Goal: Information Seeking & Learning: Learn about a topic

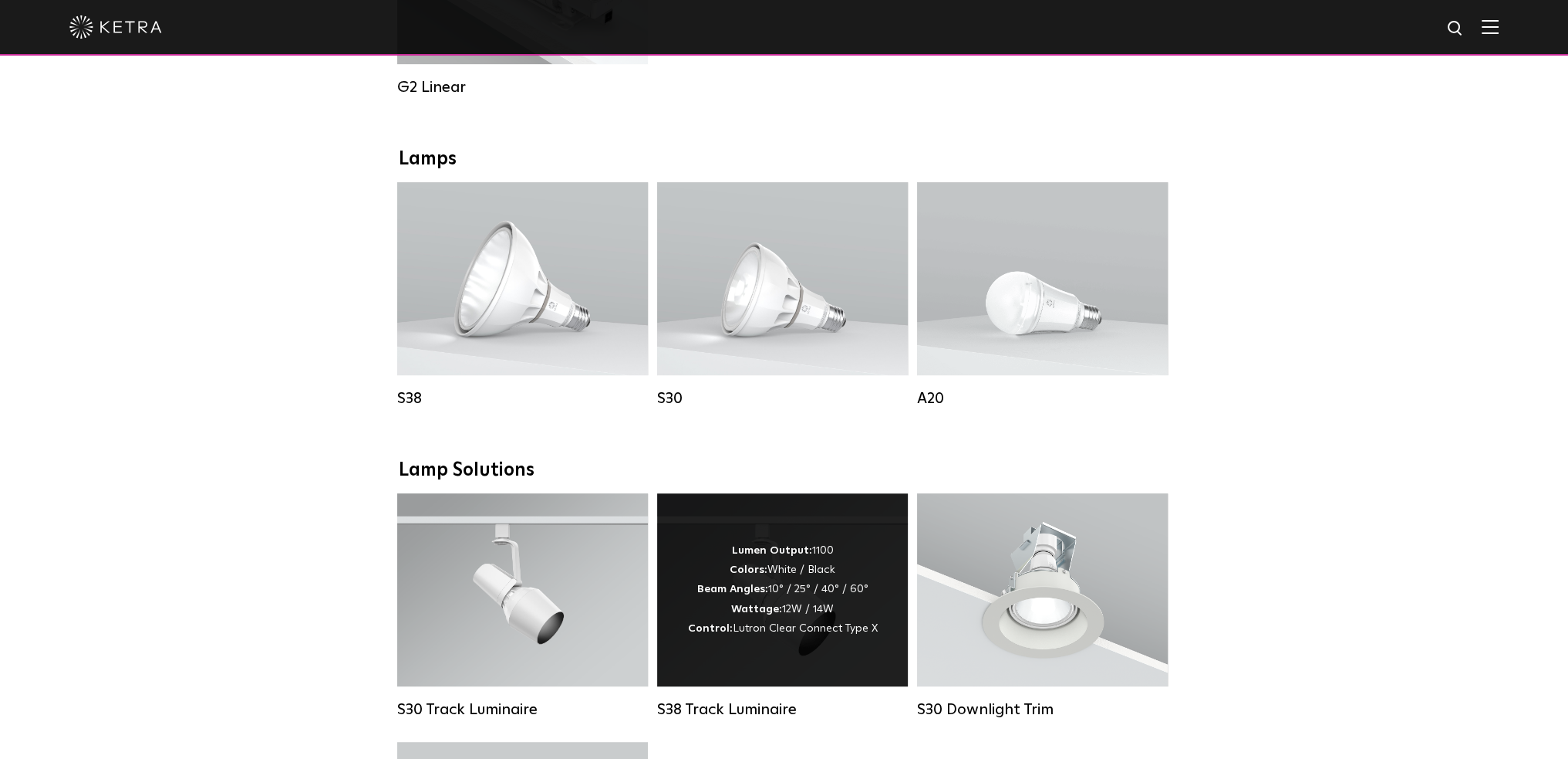
scroll to position [1286, 0]
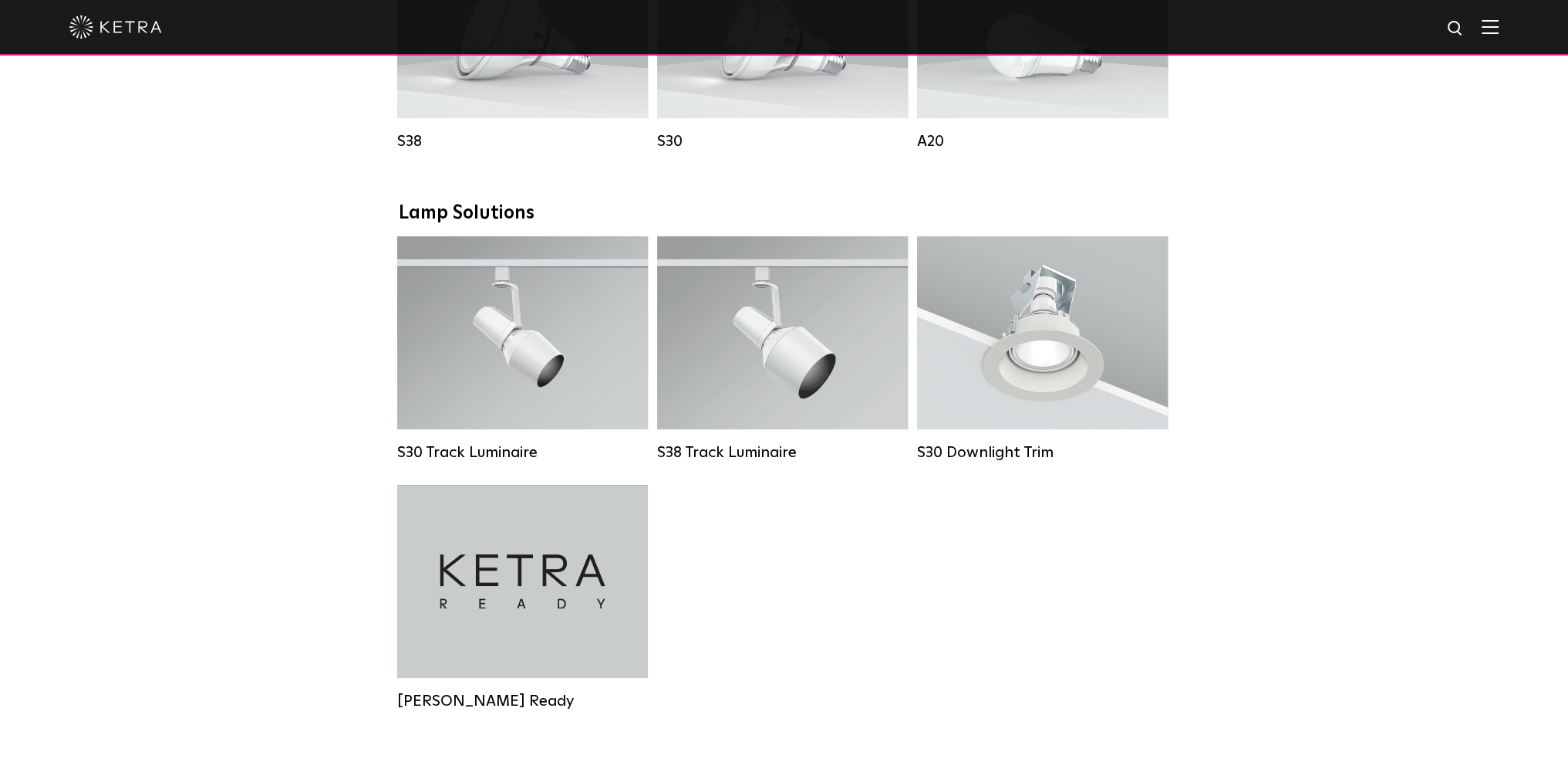
click at [1290, 385] on div "Downlights D2 Downlight Family Lumen Output: 1200 Colors: White / Black / Gloss…" at bounding box center [784, 219] width 1568 height 2397
click at [1312, 376] on div "Downlights D2 Downlight Family Lumen Output: 1200 Colors: White / Black / Gloss…" at bounding box center [784, 219] width 1568 height 2397
click at [233, 458] on div "Downlights D2 Downlight Family Lumen Output: 1200 Colors: White / Black / Gloss…" at bounding box center [784, 219] width 1568 height 2397
click at [240, 448] on div "Downlights D2 Downlight Family Lumen Output: 1200 Colors: White / Black / Gloss…" at bounding box center [784, 219] width 1568 height 2397
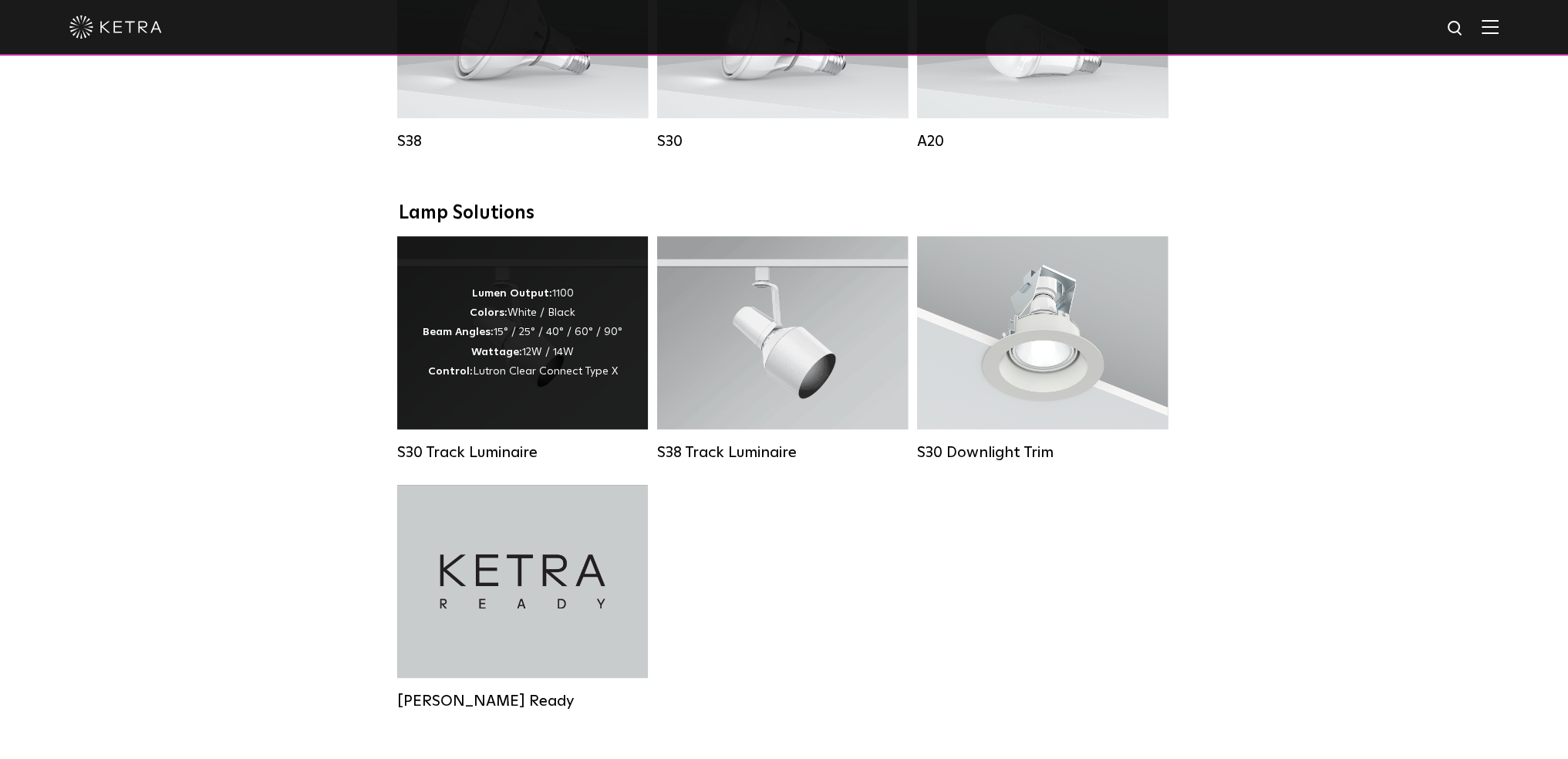
click at [474, 377] on span "Lutron Clear Connect Type X" at bounding box center [545, 370] width 145 height 11
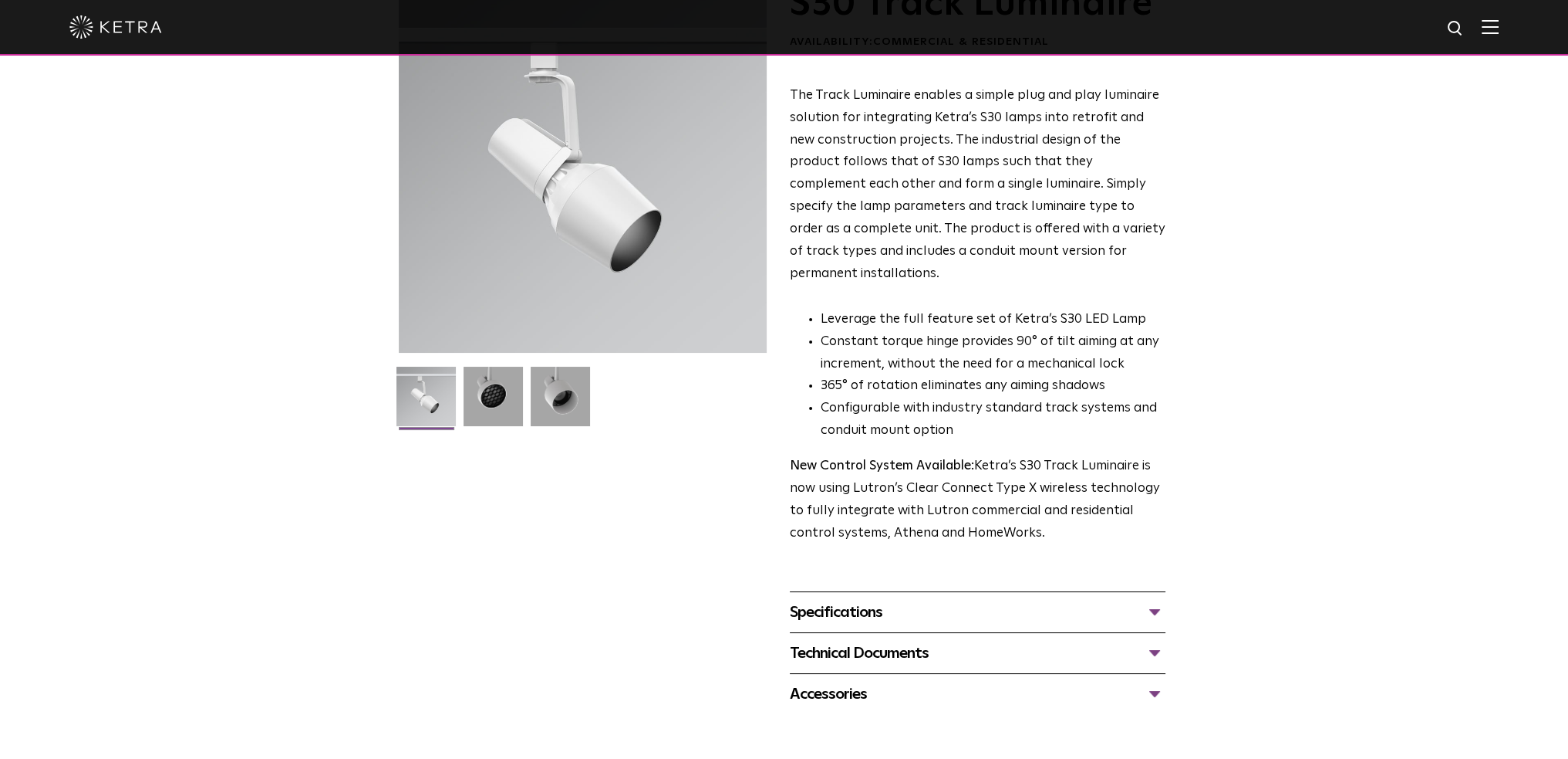
click at [1149, 599] on div "Specifications" at bounding box center [978, 611] width 376 height 24
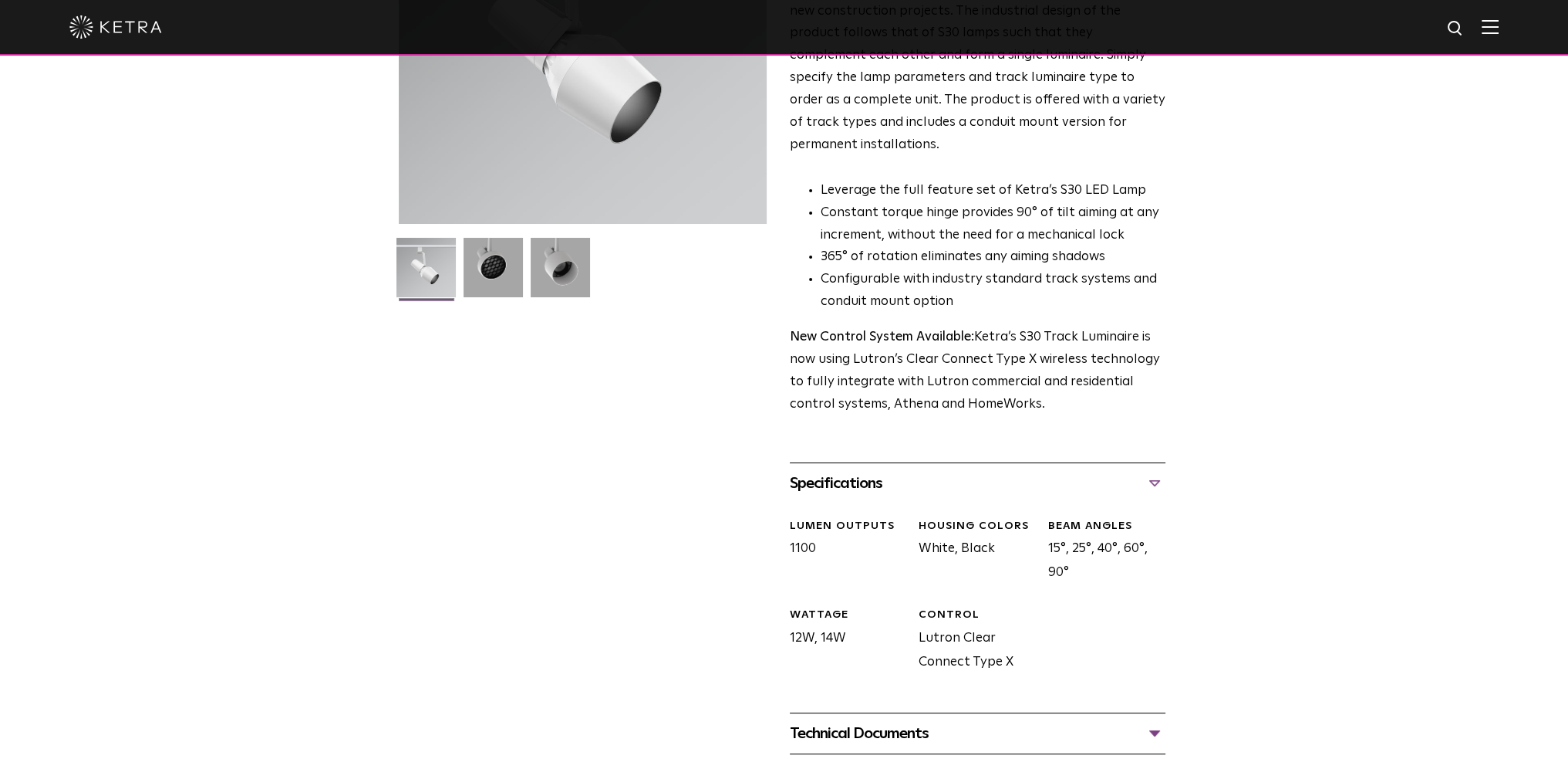
scroll to position [386, 0]
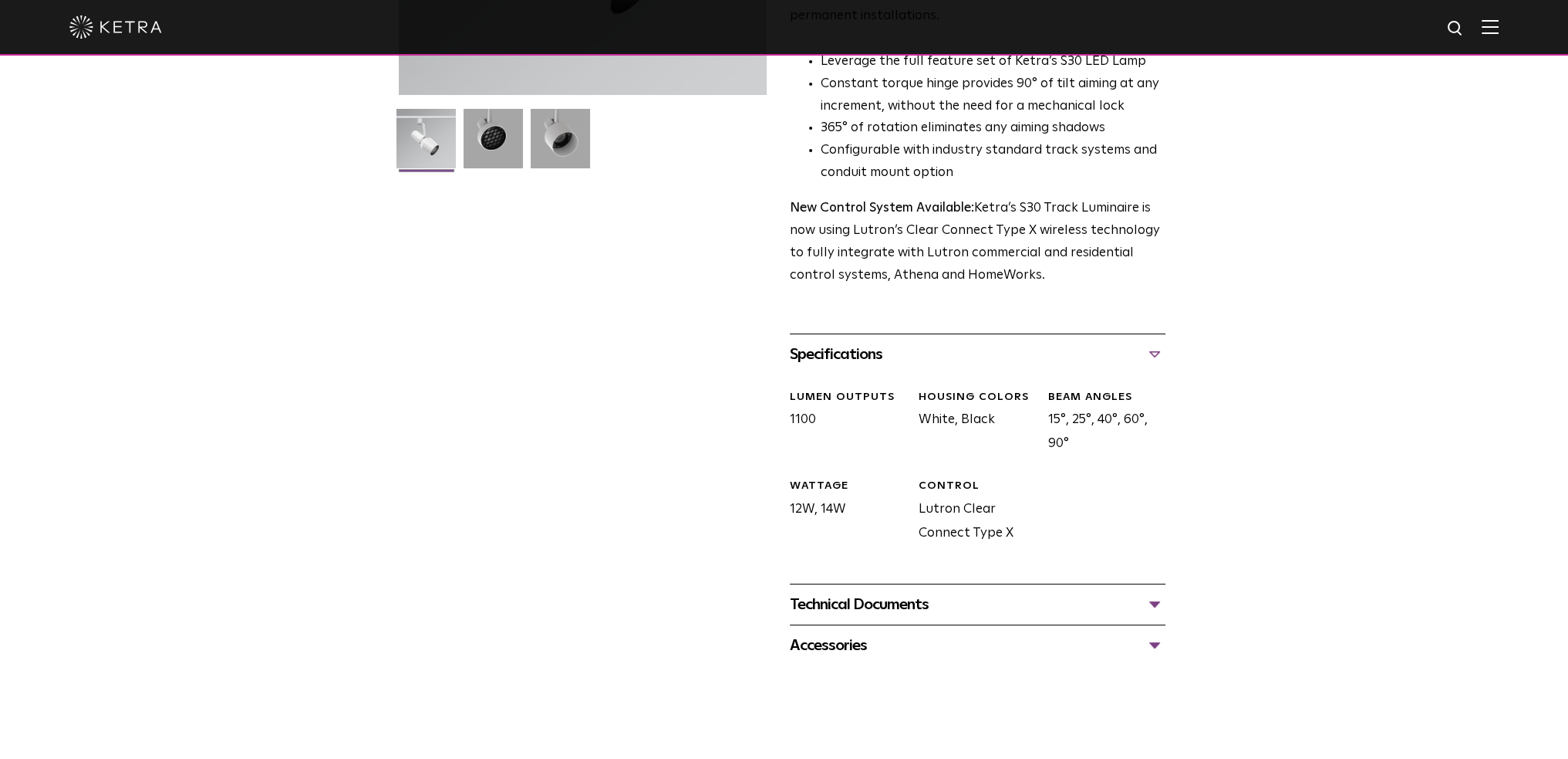
click at [1050, 633] on div "Accessories" at bounding box center [978, 645] width 376 height 24
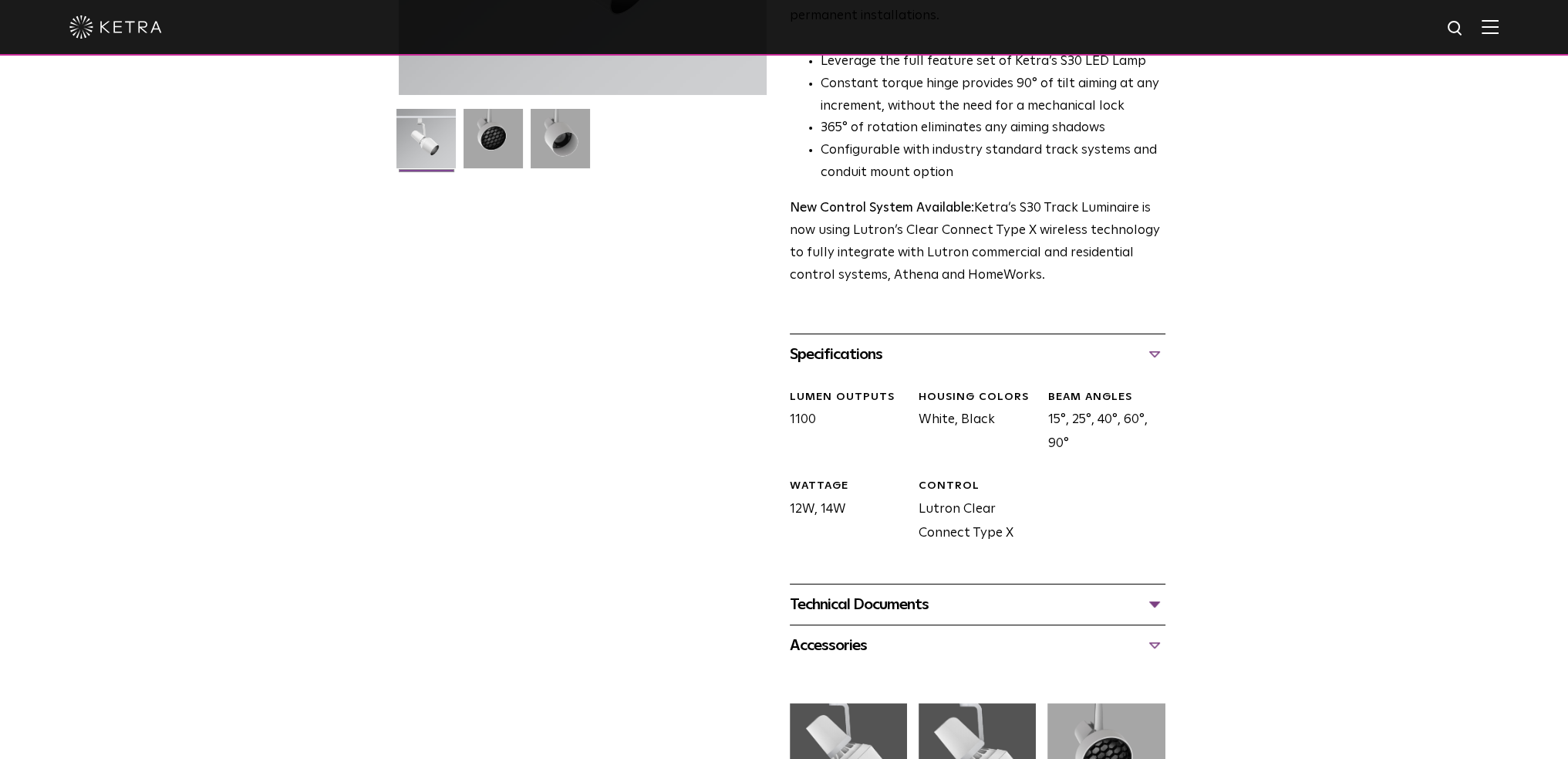
scroll to position [514, 0]
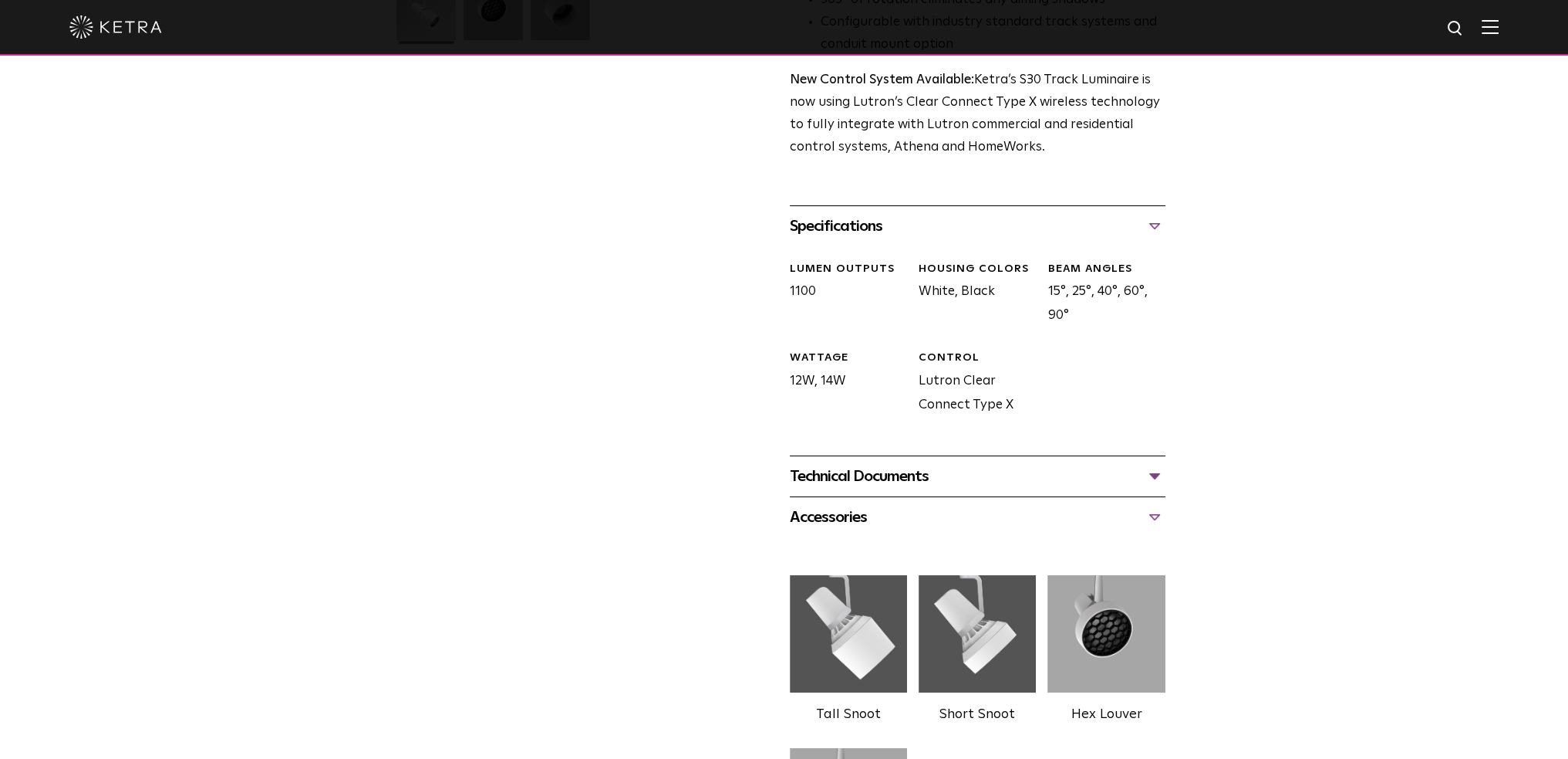
click at [945, 464] on div "Technical Documents" at bounding box center [978, 475] width 376 height 24
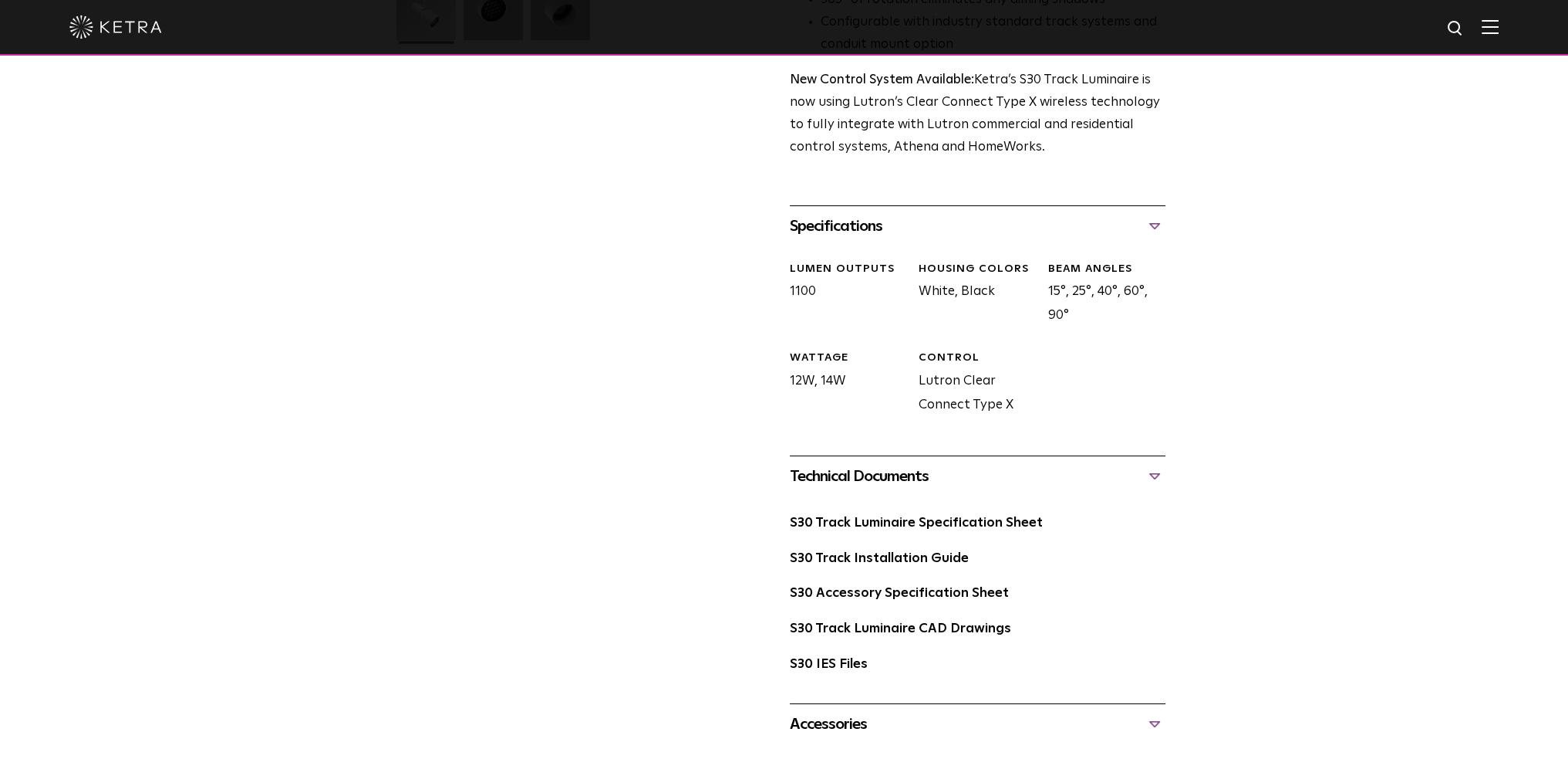
scroll to position [643, 0]
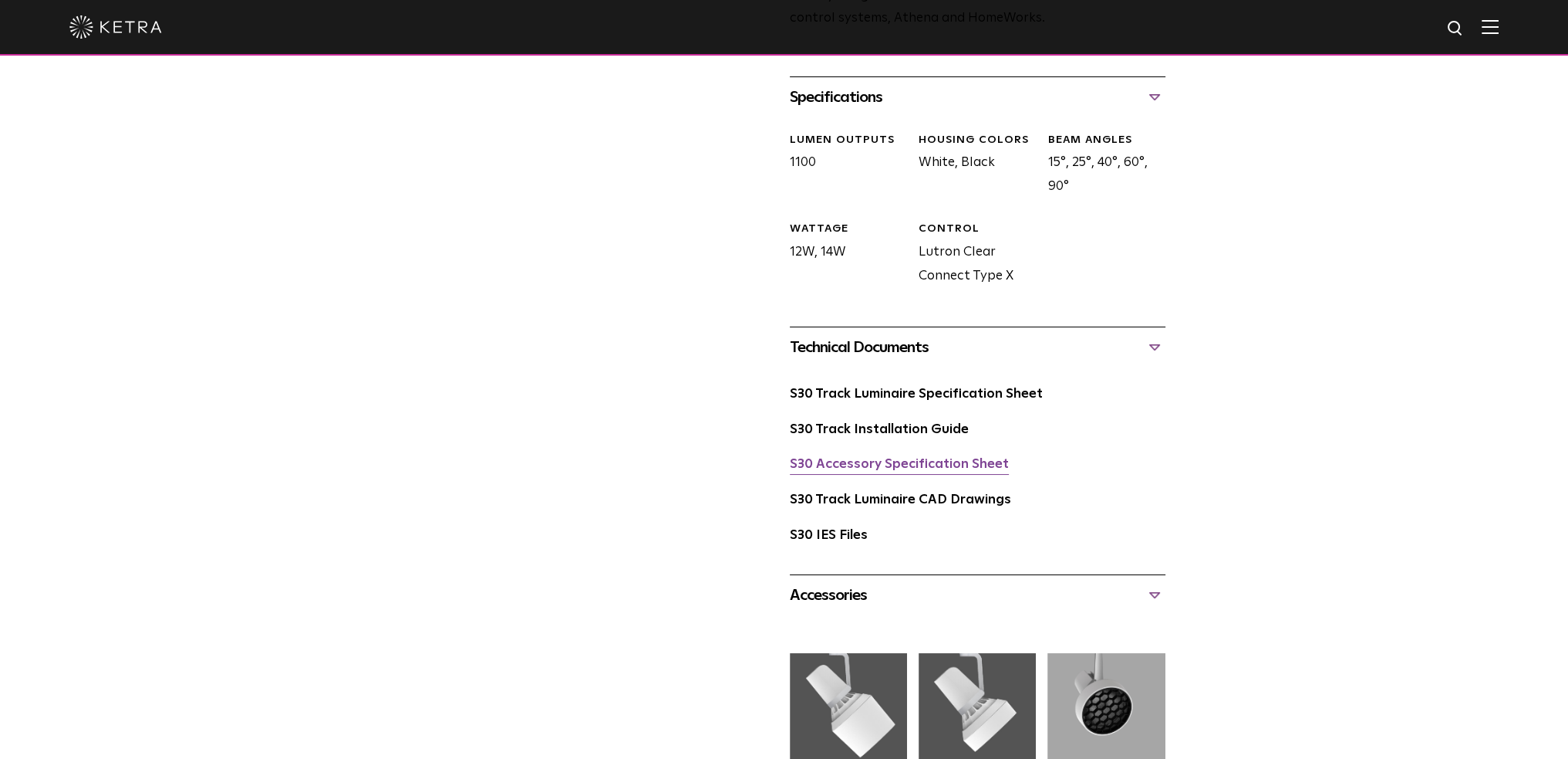
click at [915, 458] on link "S30 Accessory Specification Sheet" at bounding box center [899, 464] width 219 height 13
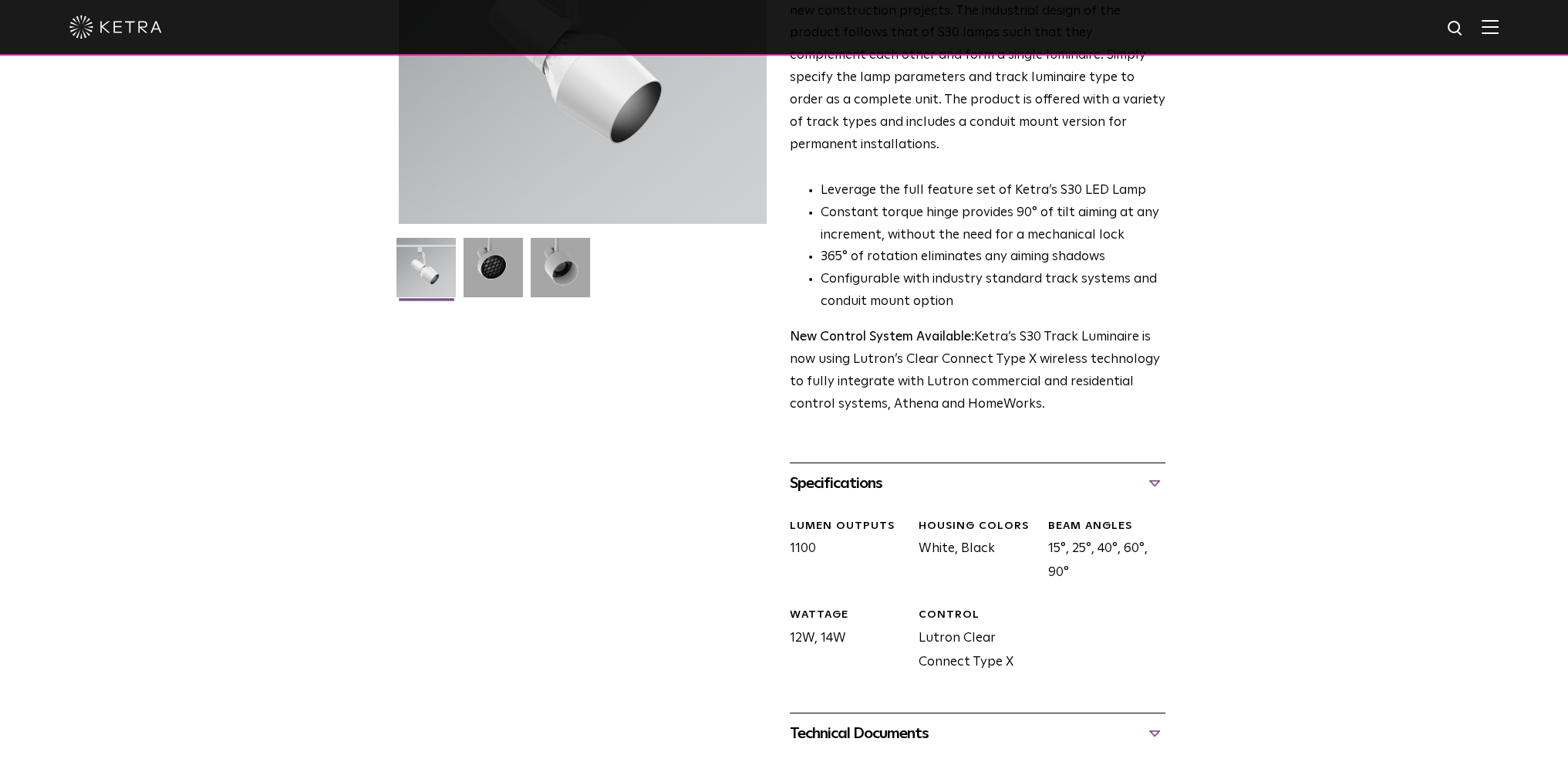
scroll to position [0, 0]
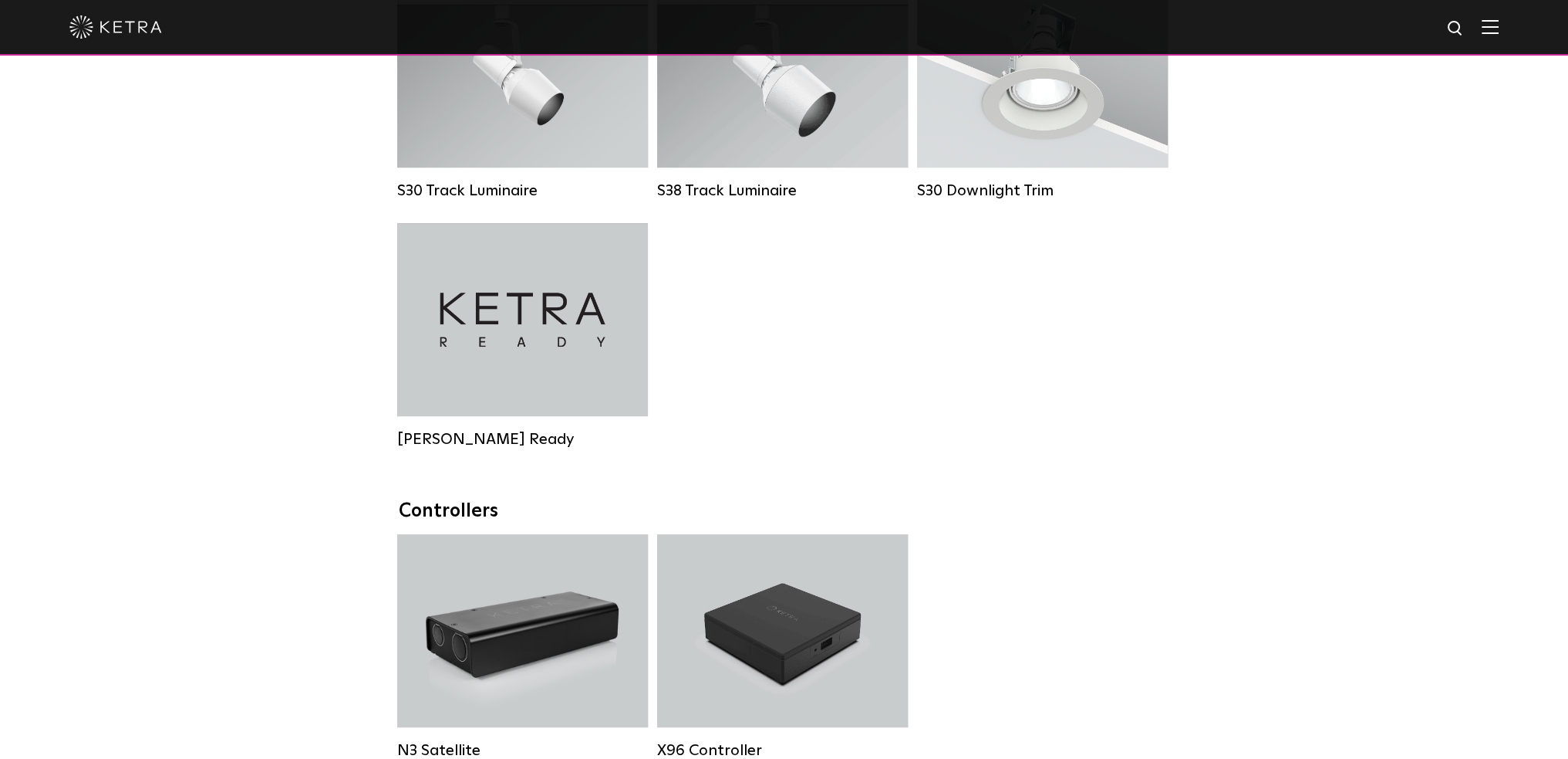
scroll to position [1290, 0]
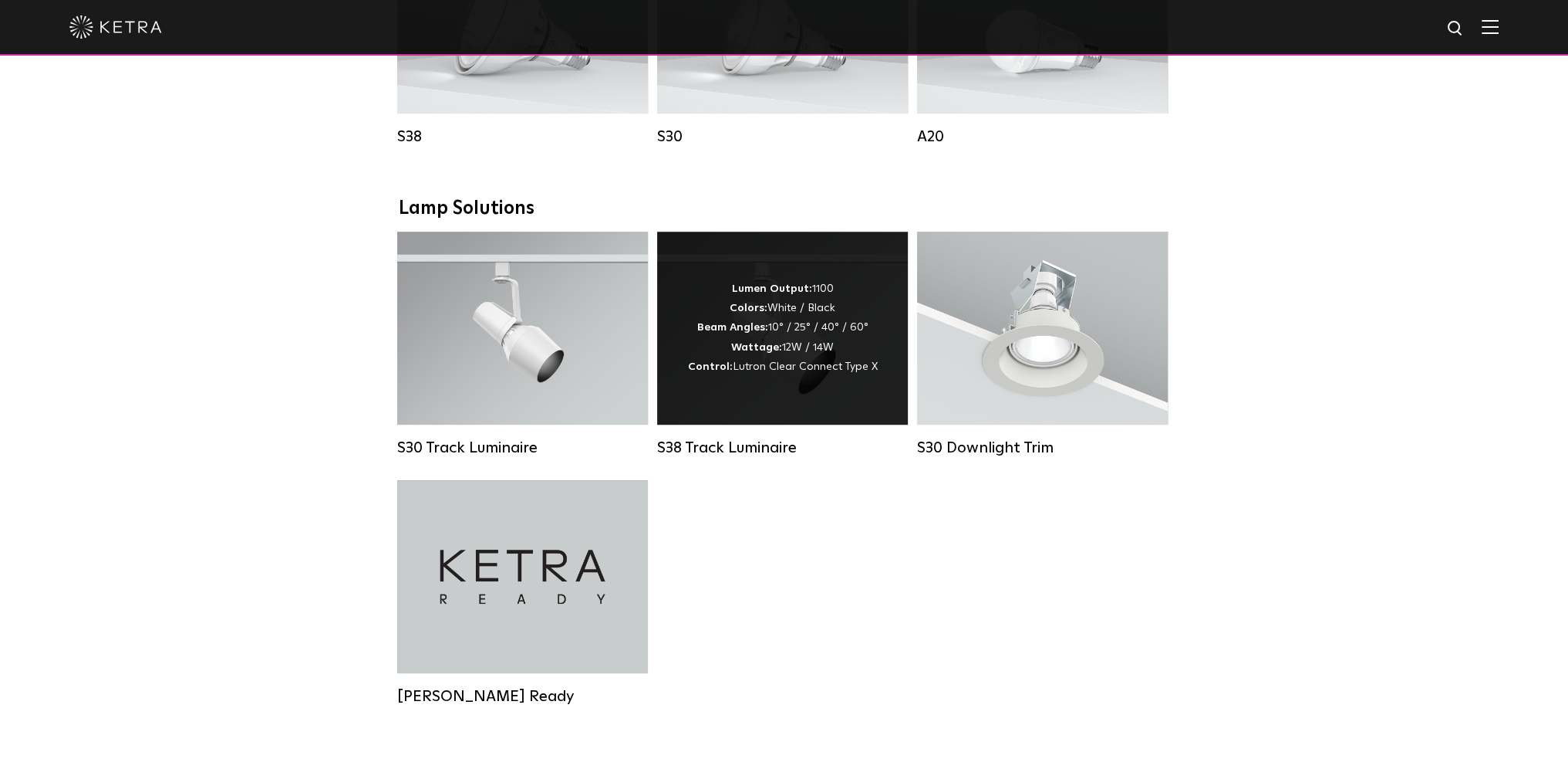
click at [765, 353] on strong "Wattage:" at bounding box center [757, 347] width 51 height 11
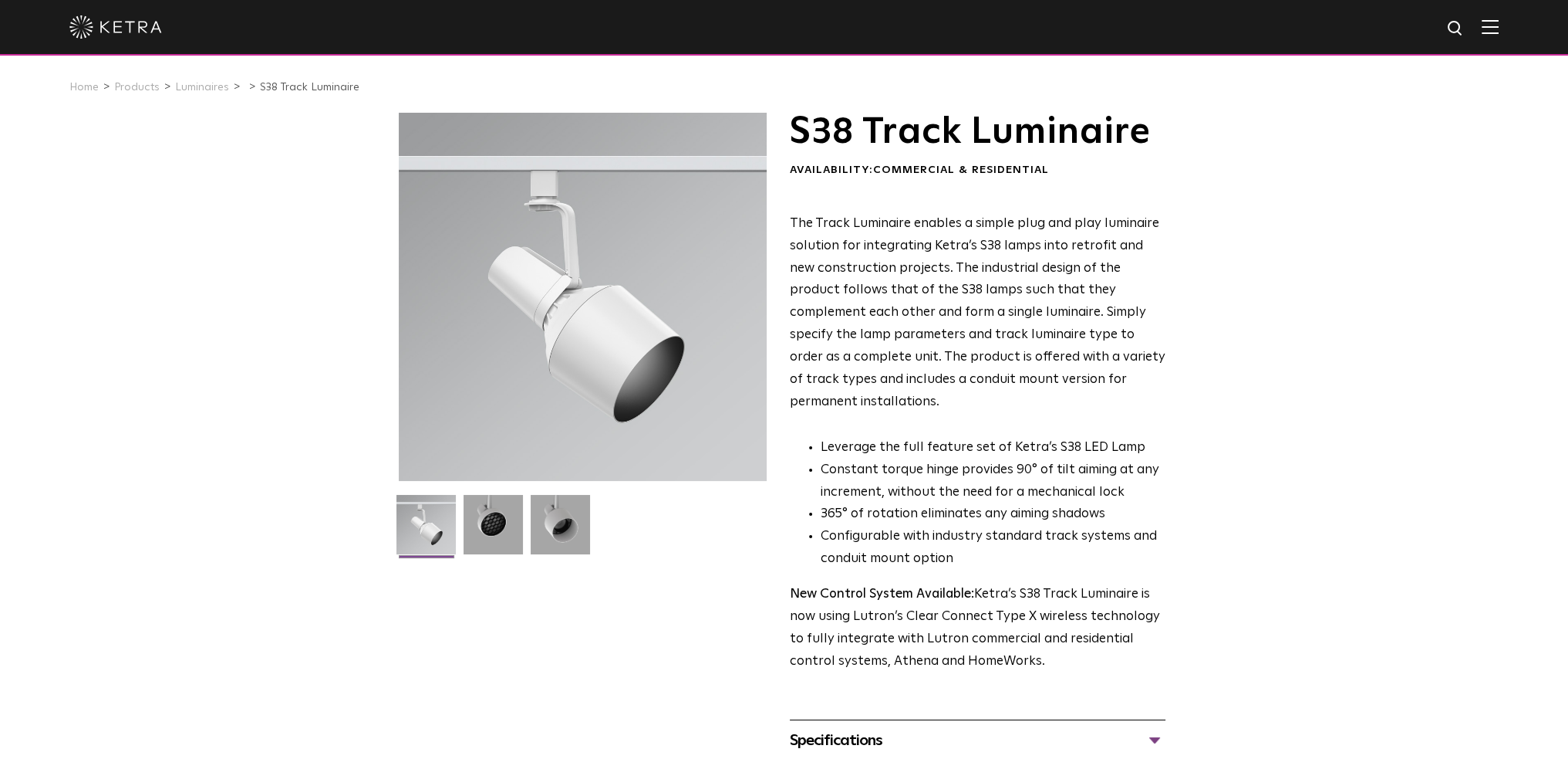
scroll to position [257, 0]
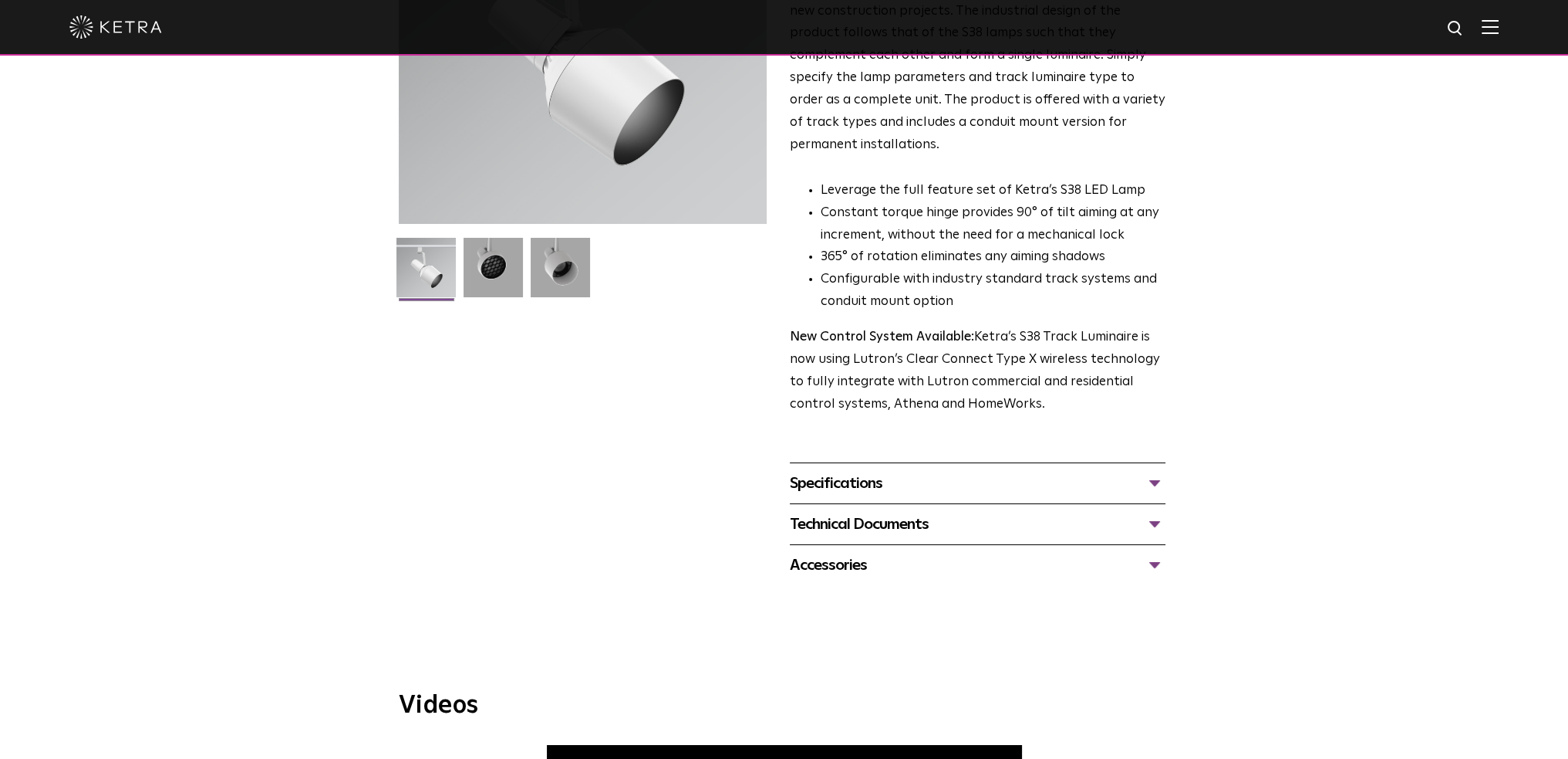
click at [1143, 512] on div "Technical Documents" at bounding box center [978, 523] width 376 height 24
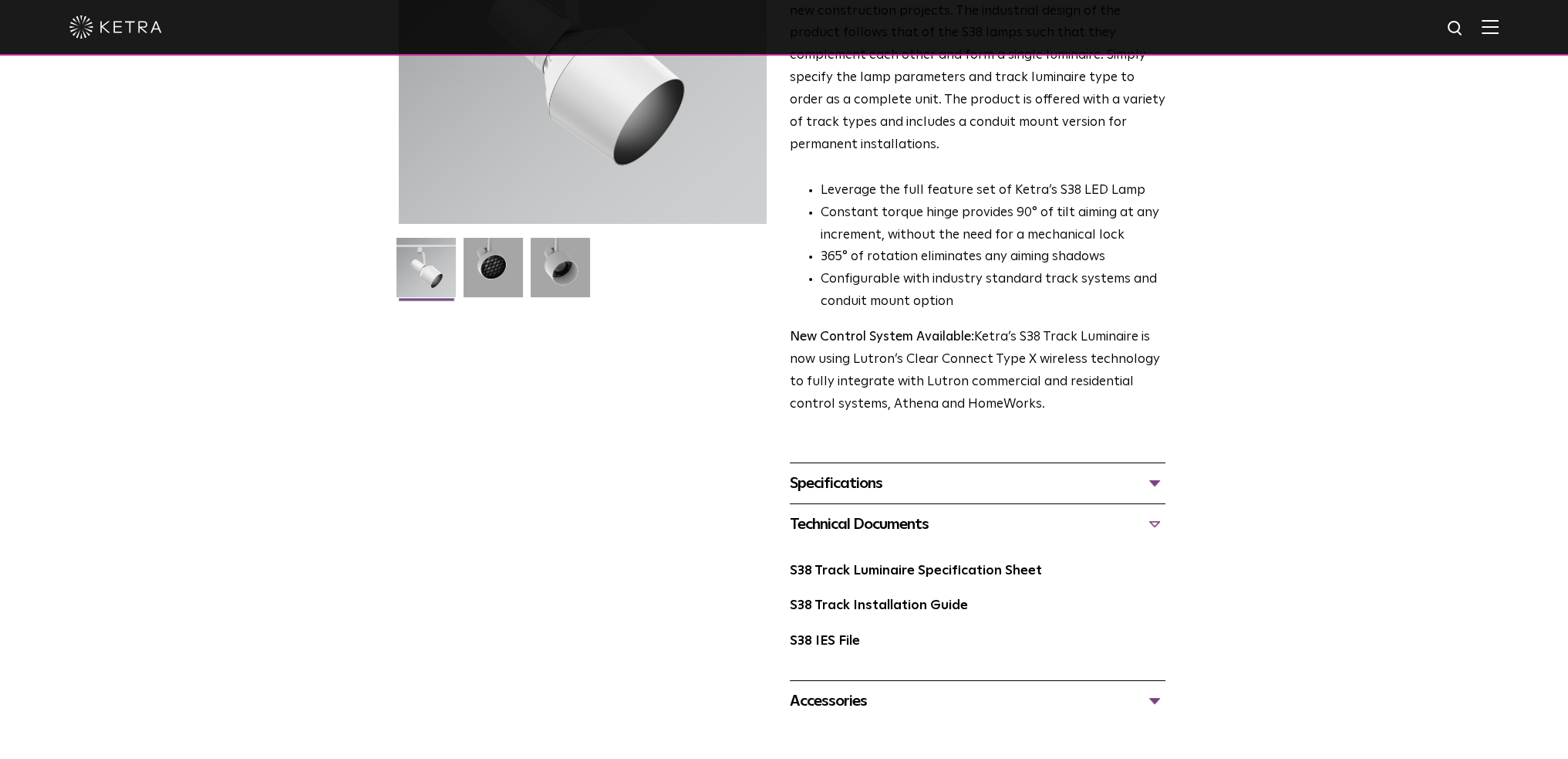
scroll to position [386, 0]
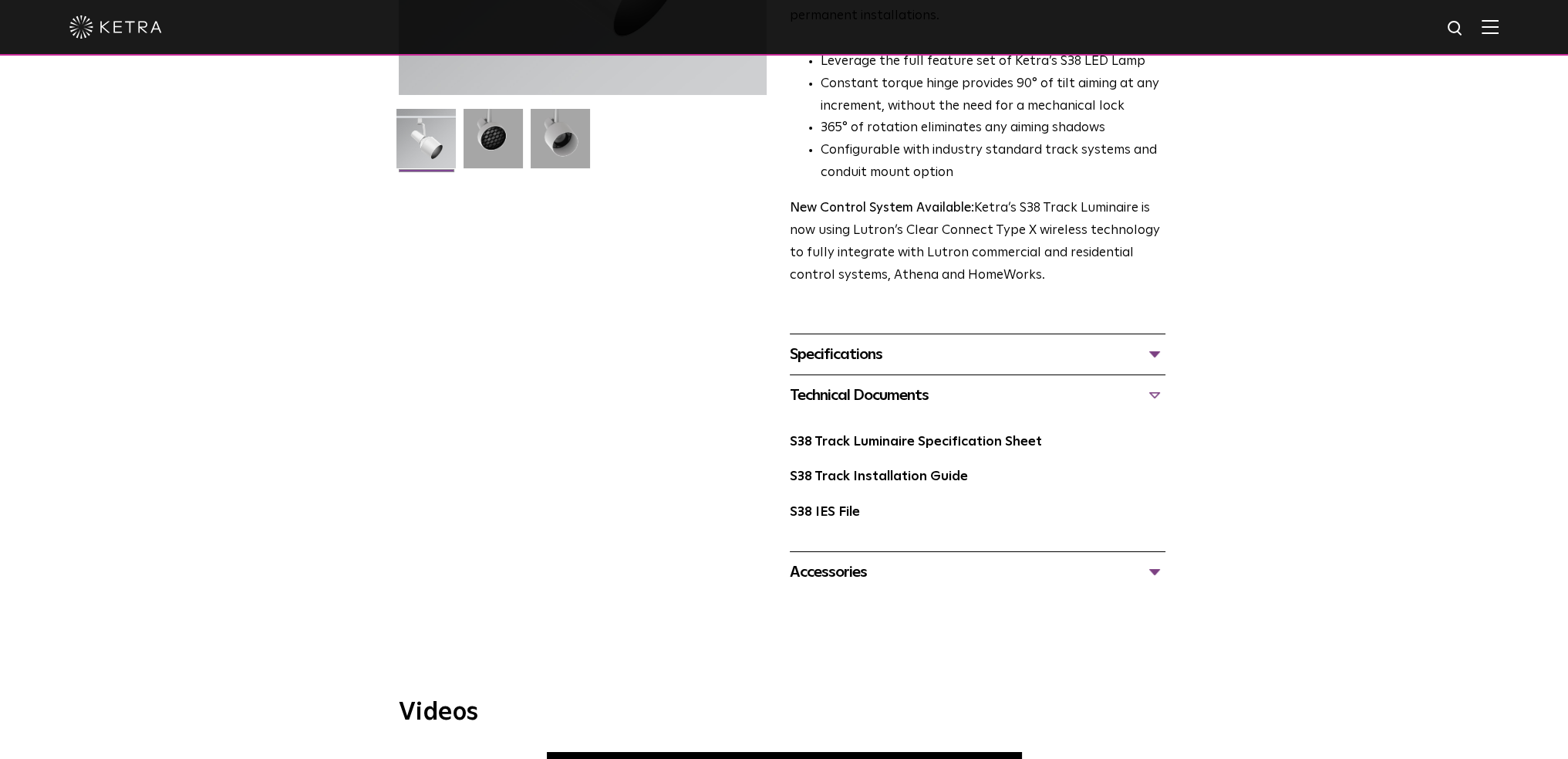
click at [945, 559] on div "Accessories" at bounding box center [978, 571] width 376 height 24
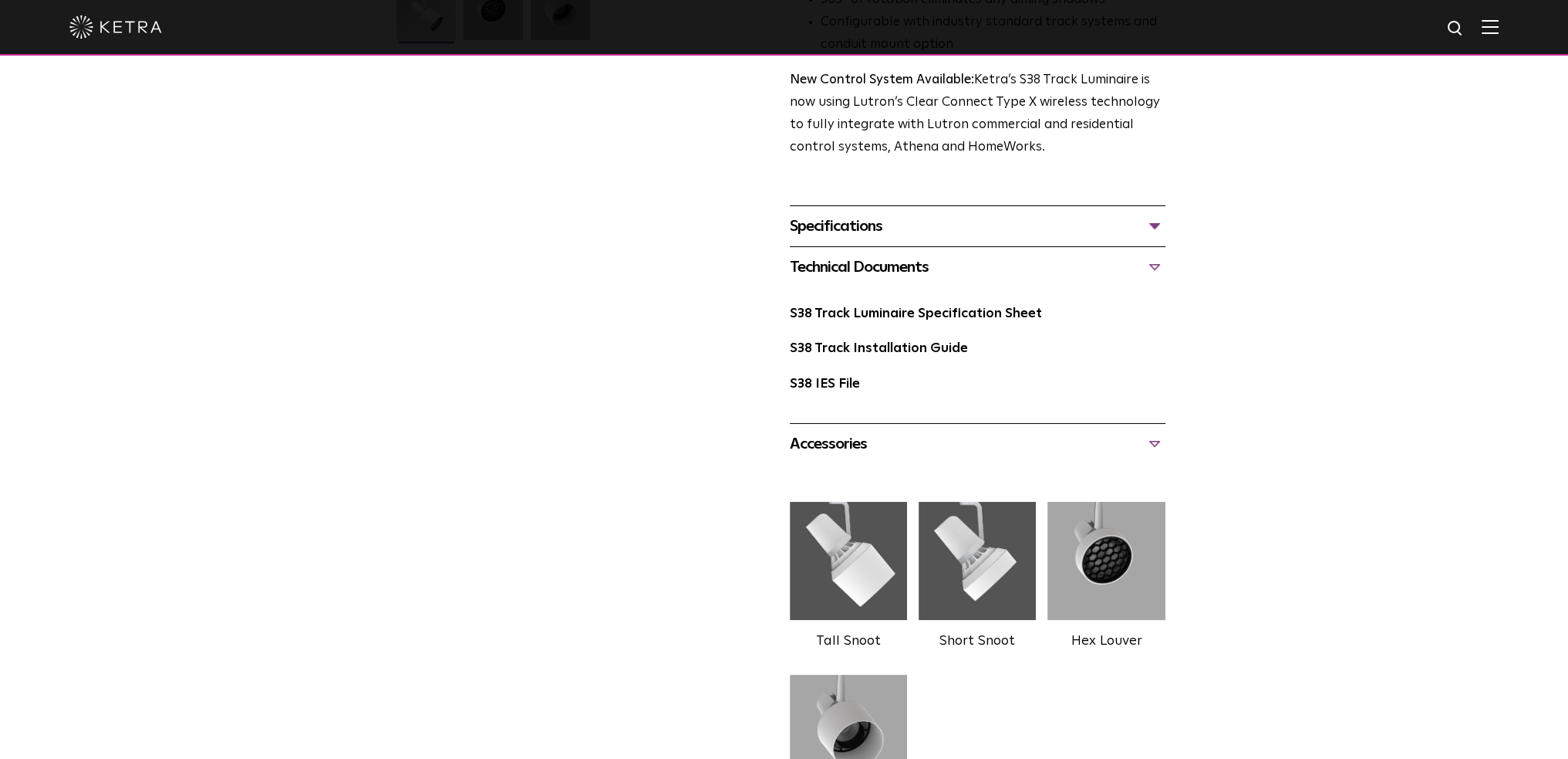
scroll to position [257, 0]
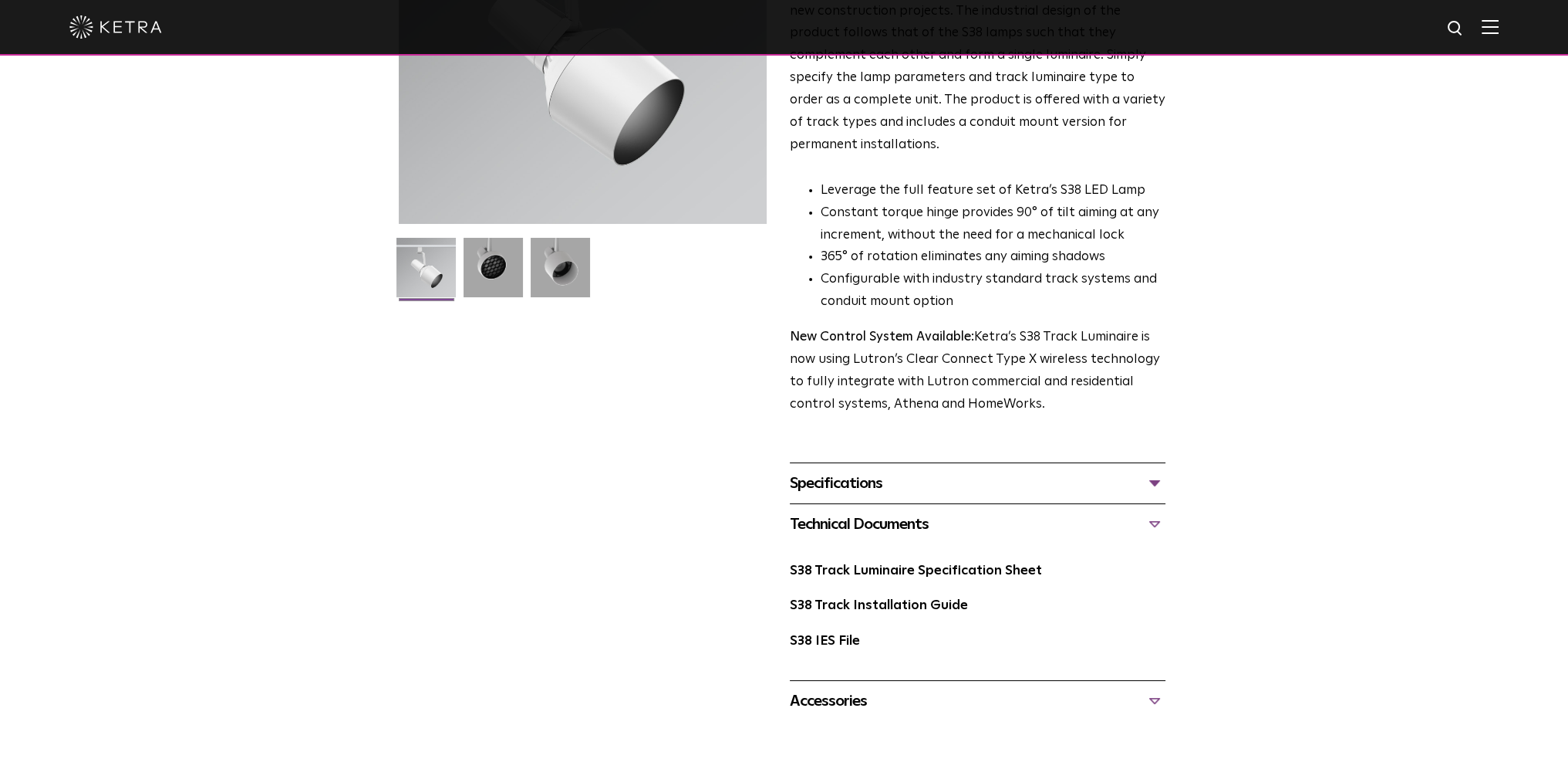
click at [1027, 471] on div "Specifications" at bounding box center [978, 482] width 376 height 24
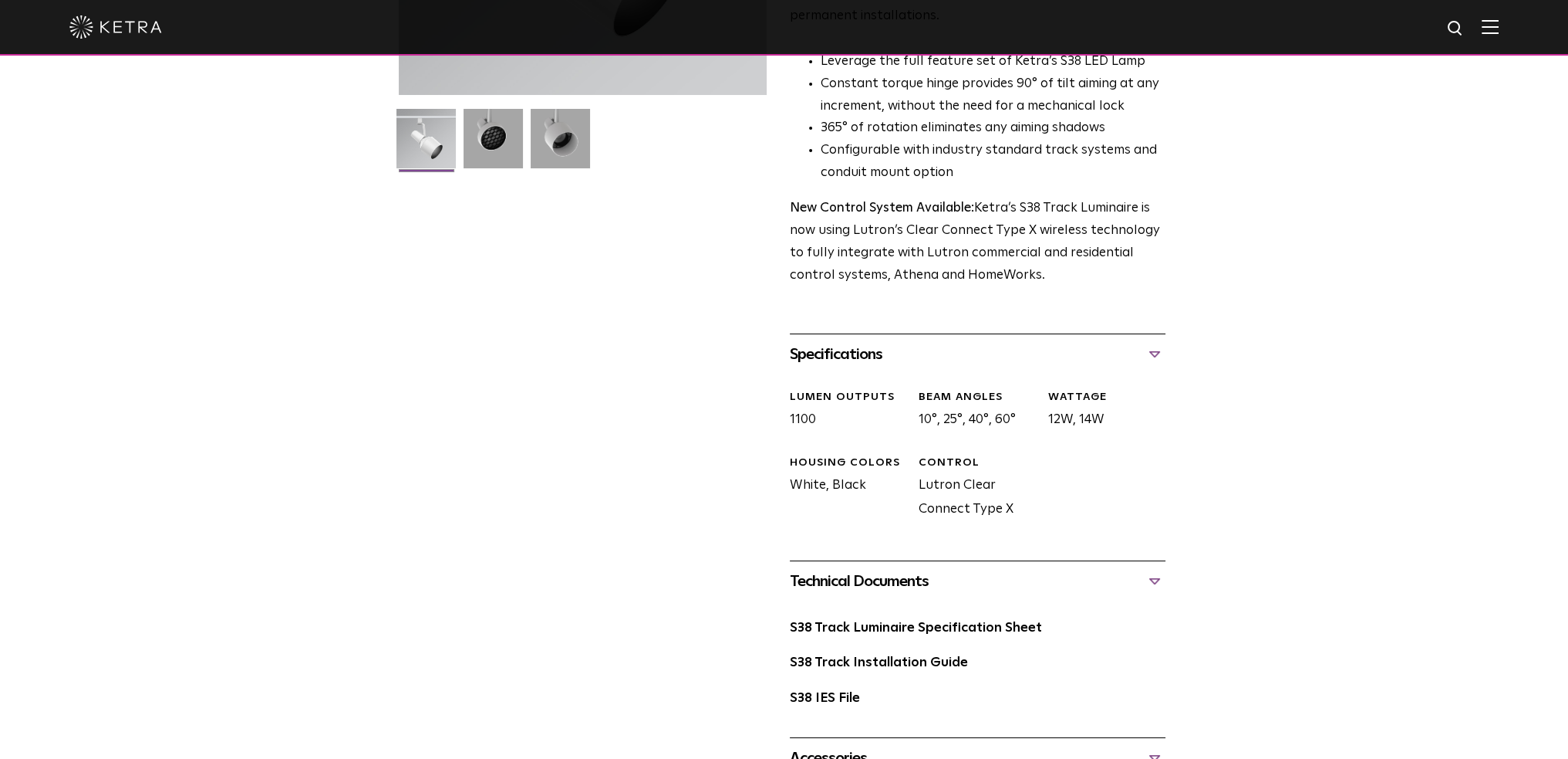
scroll to position [128, 0]
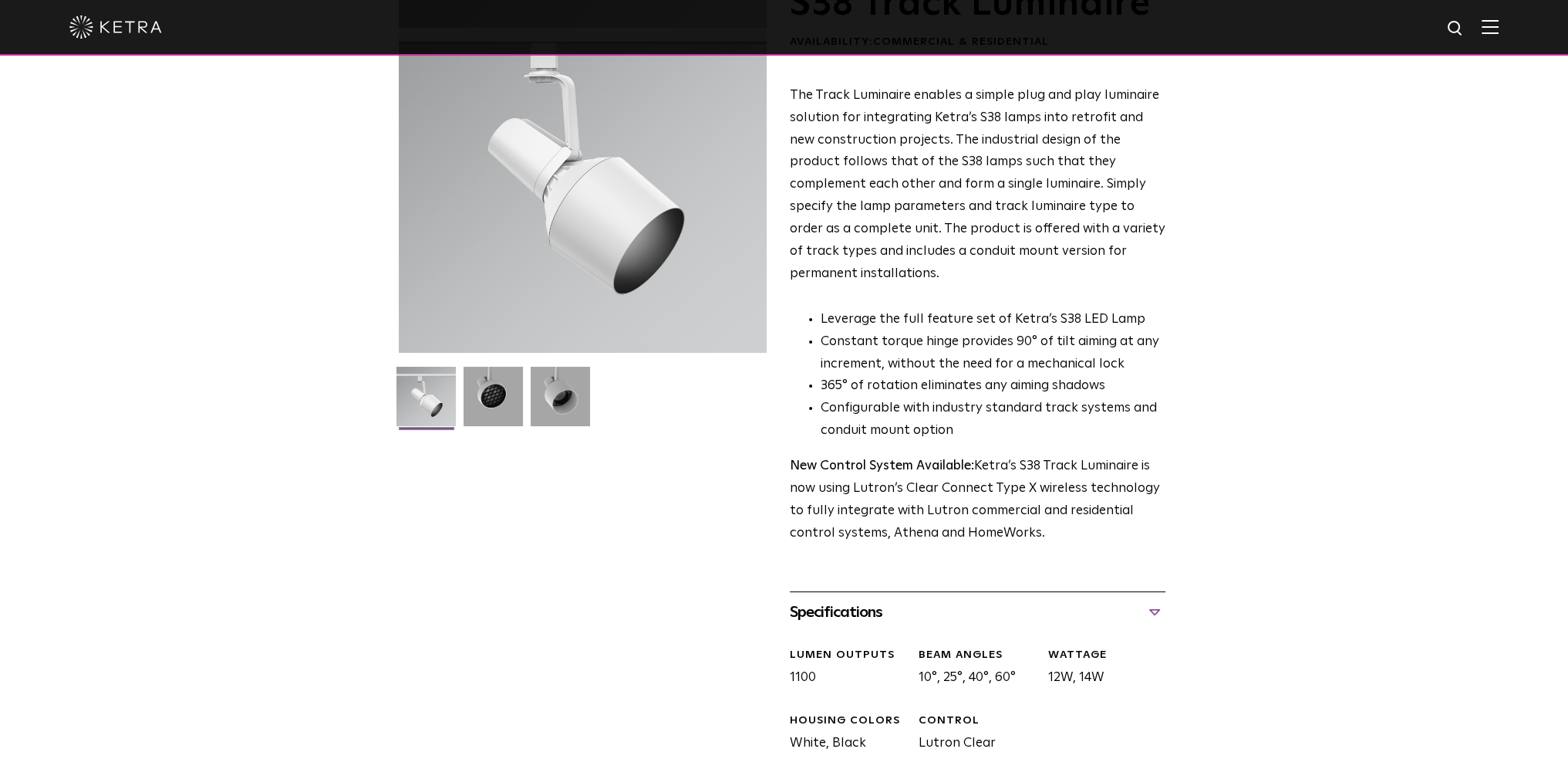
click at [1499, 31] on img at bounding box center [1490, 26] width 17 height 15
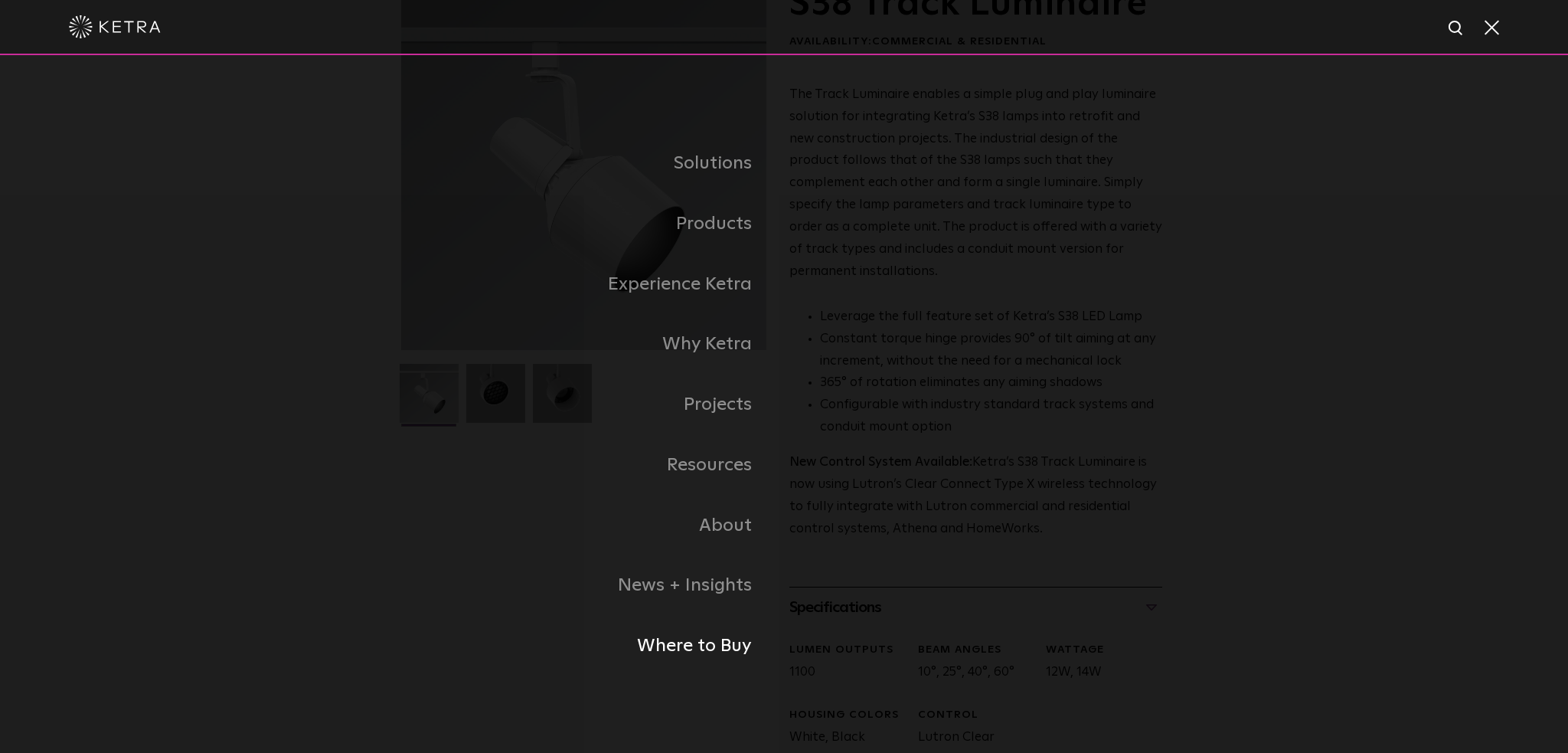
click at [699, 649] on link "Where to Buy" at bounding box center [593, 646] width 383 height 61
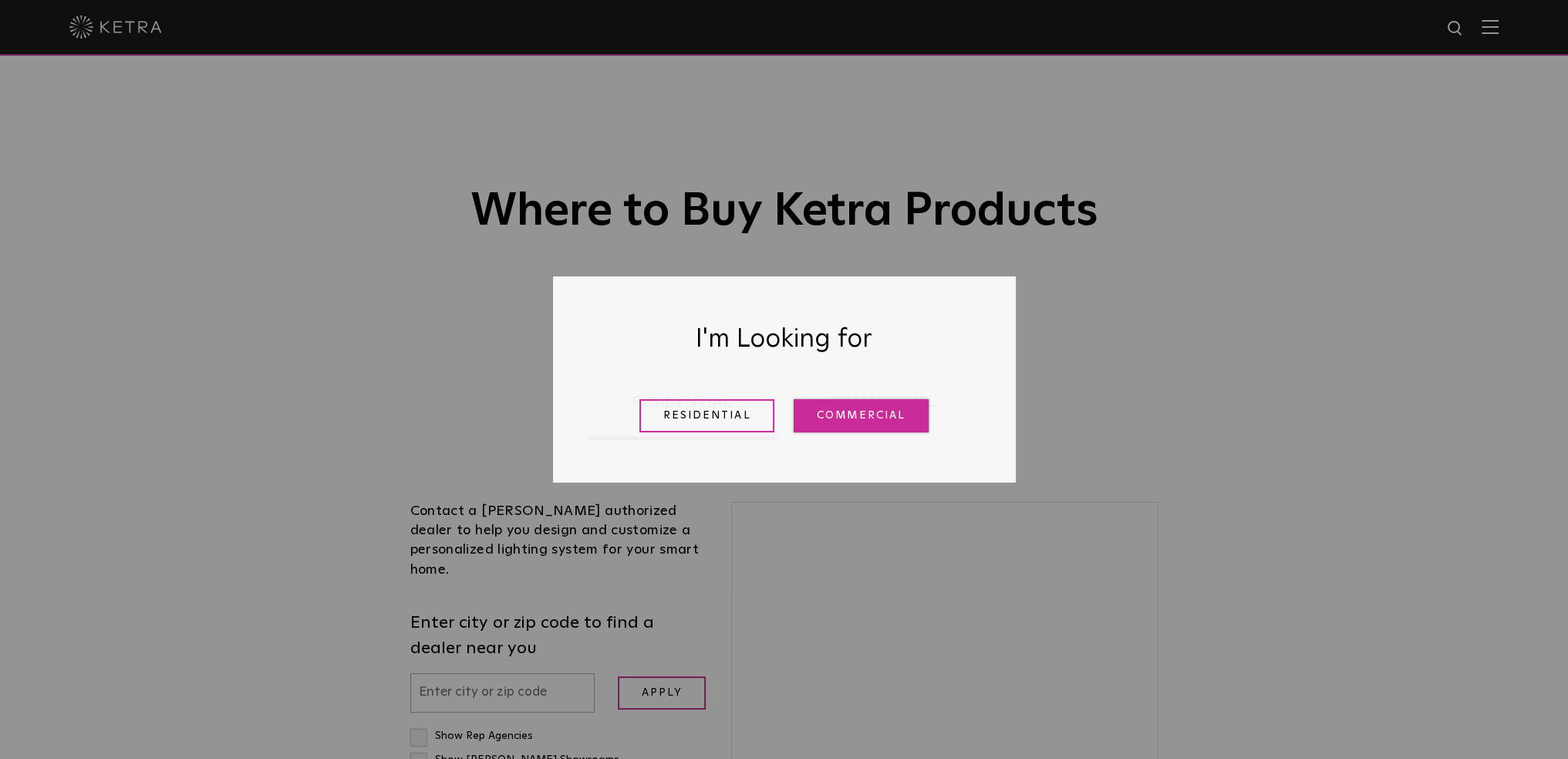
click at [824, 416] on link "Commercial" at bounding box center [861, 416] width 135 height 33
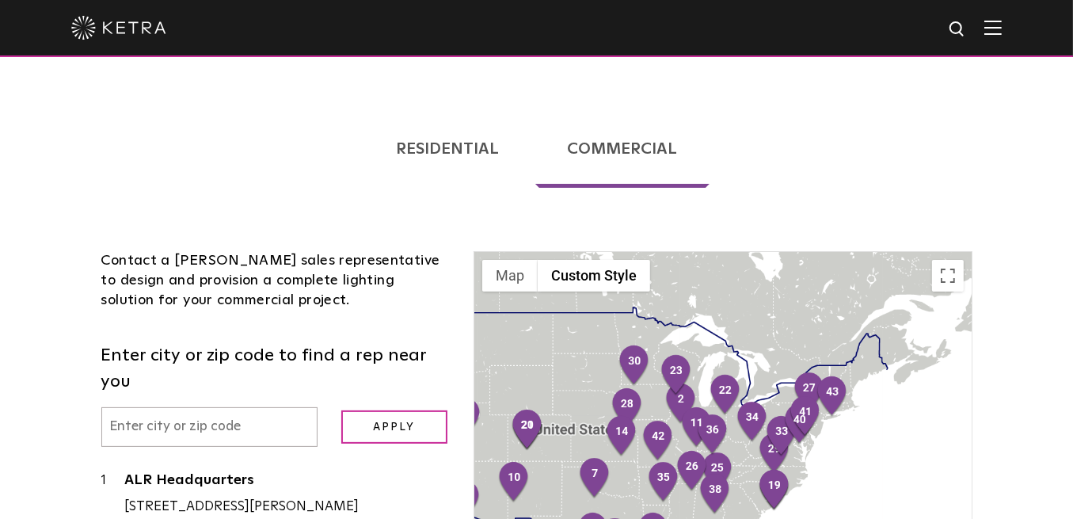
scroll to position [528, 0]
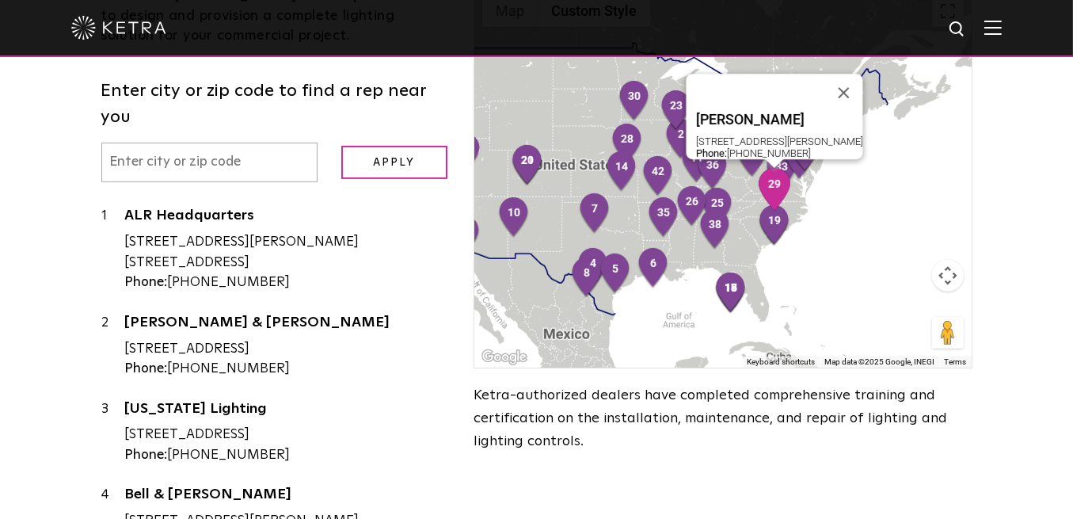
click at [776, 199] on img "29" at bounding box center [774, 189] width 33 height 43
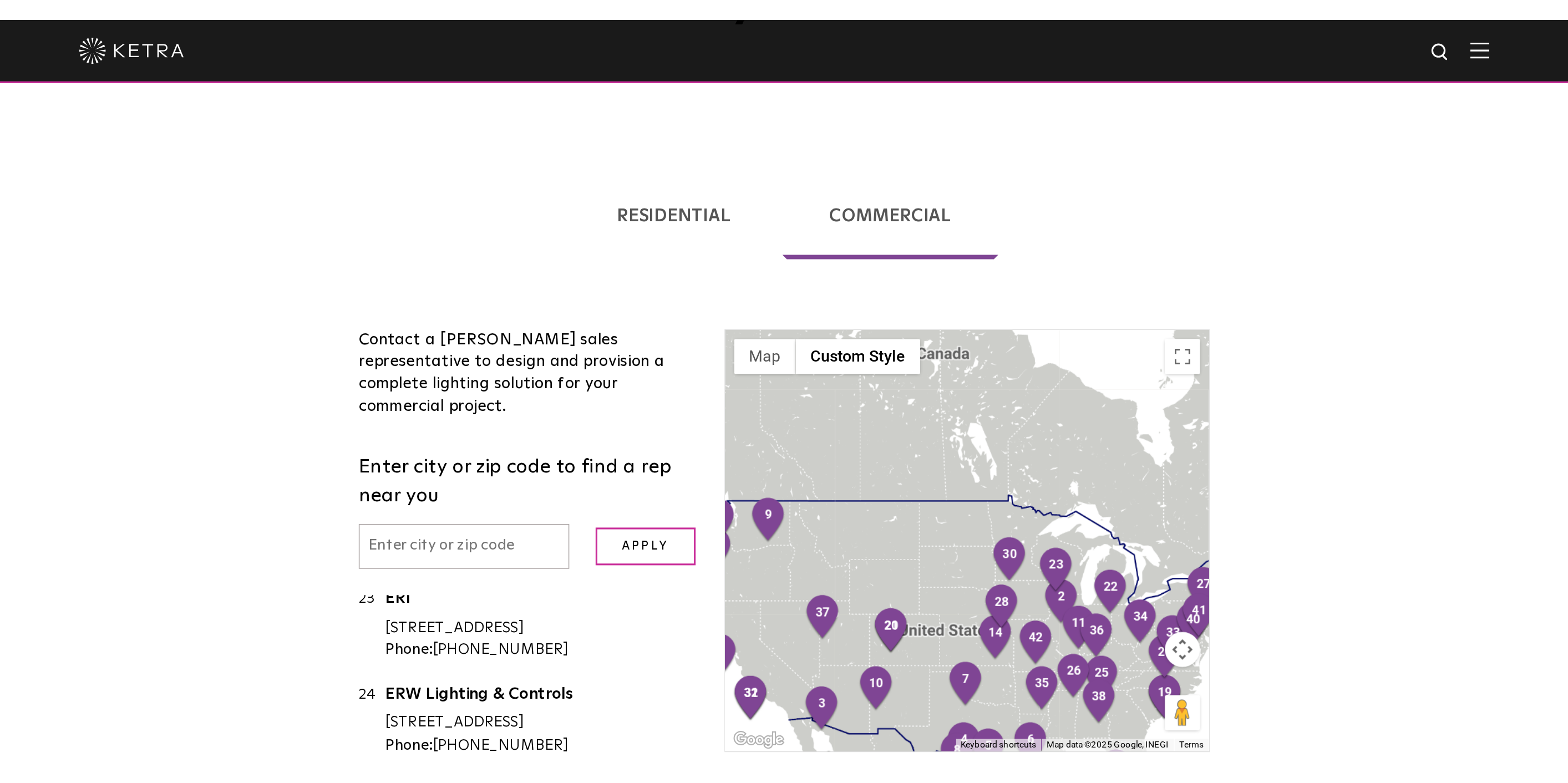
scroll to position [1383, 0]
